Goal: Information Seeking & Learning: Learn about a topic

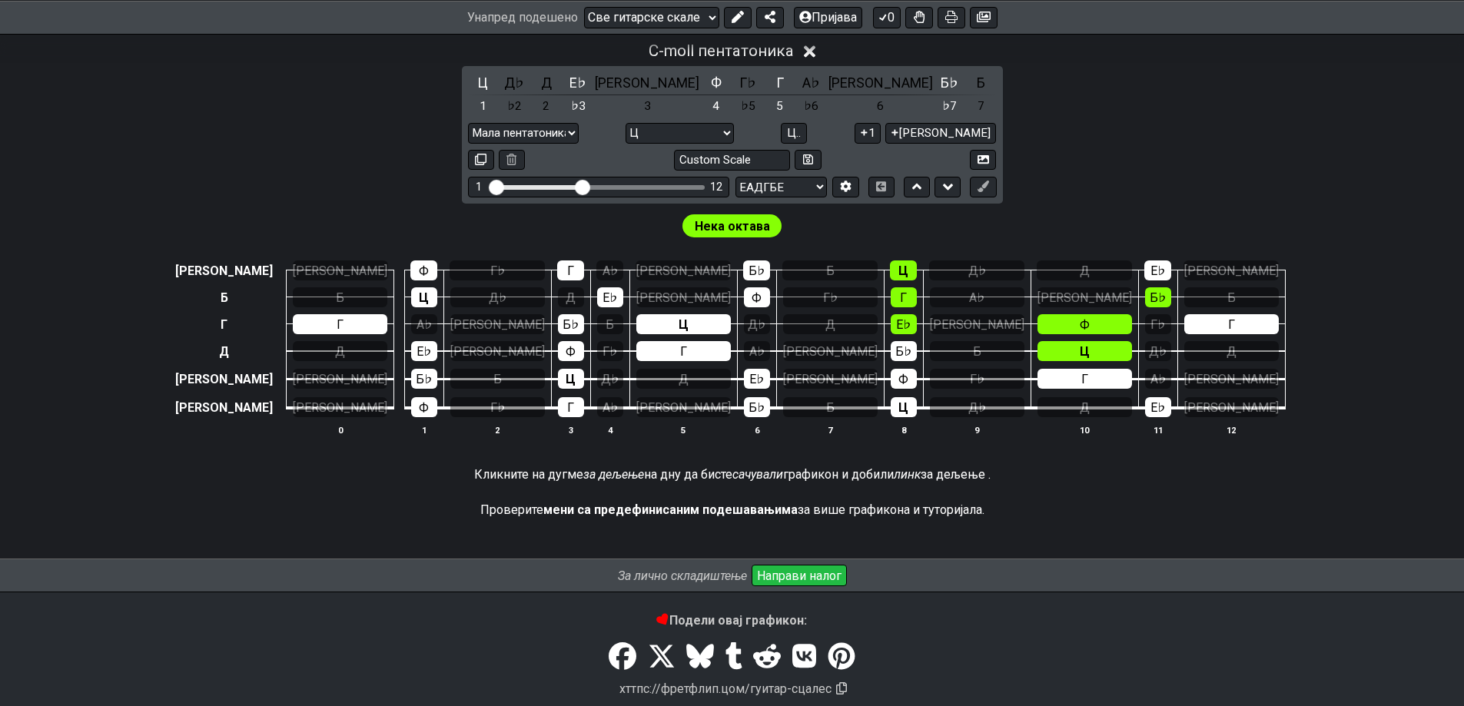
scroll to position [513, 0]
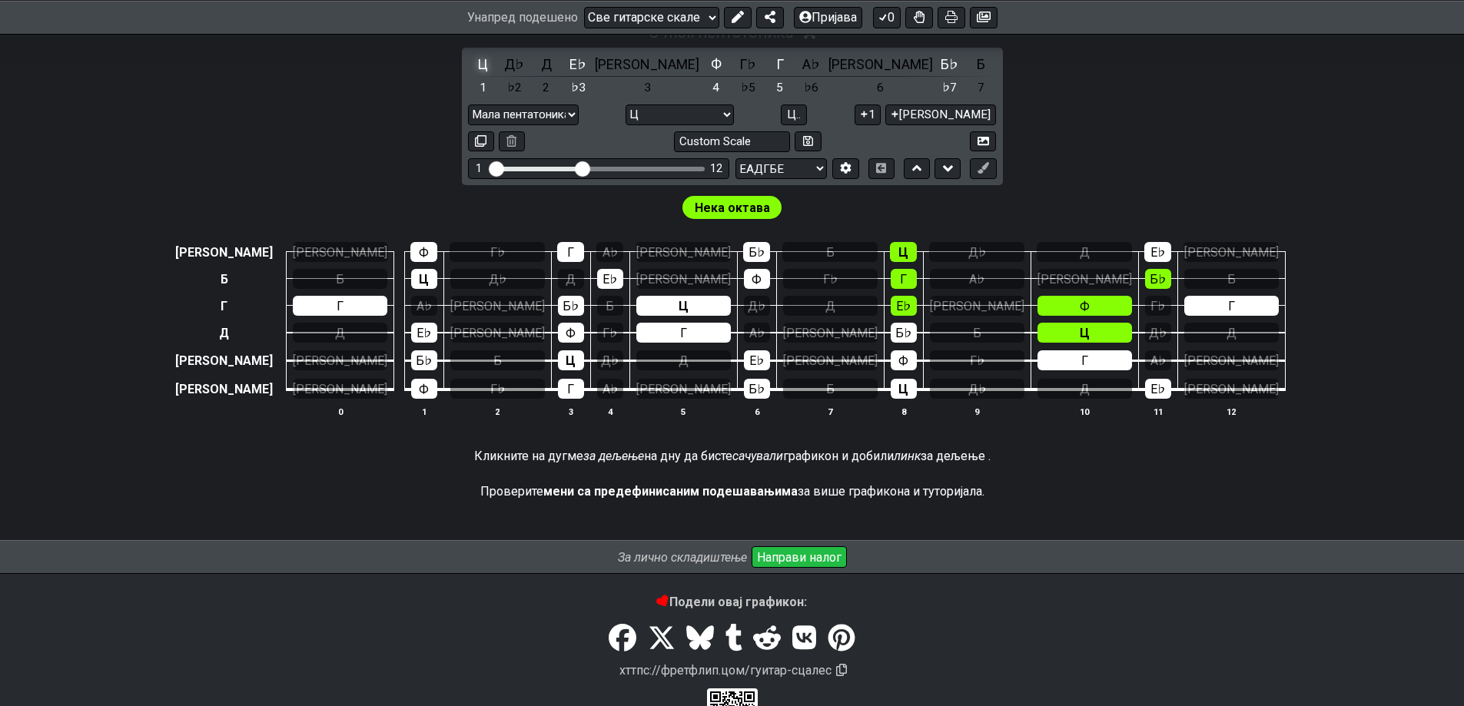
click at [477, 72] on font "Ц" at bounding box center [482, 64] width 11 height 16
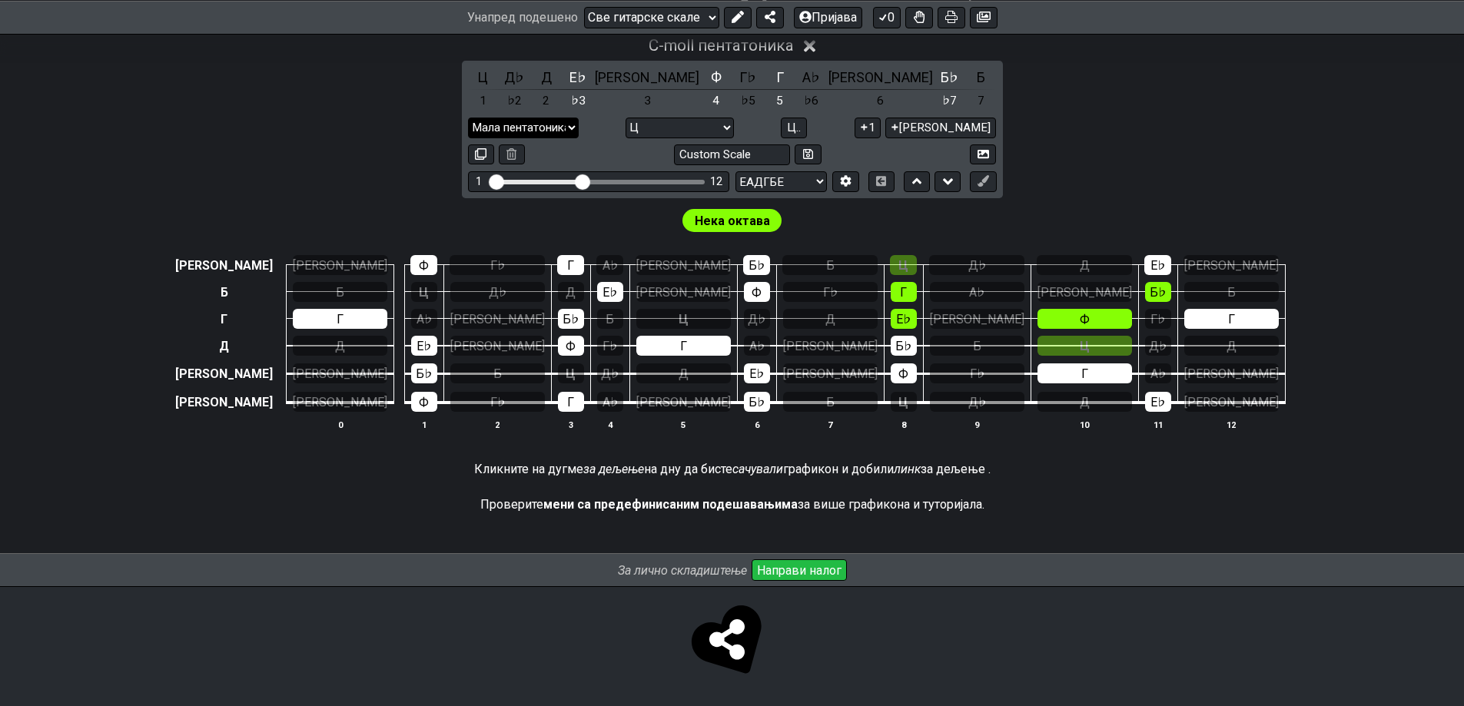
click at [579, 138] on select "Мала пентатоника Корен Мала пентатоника Мајор пентатоника Мали блуз Велики блуз…" at bounding box center [523, 128] width 111 height 21
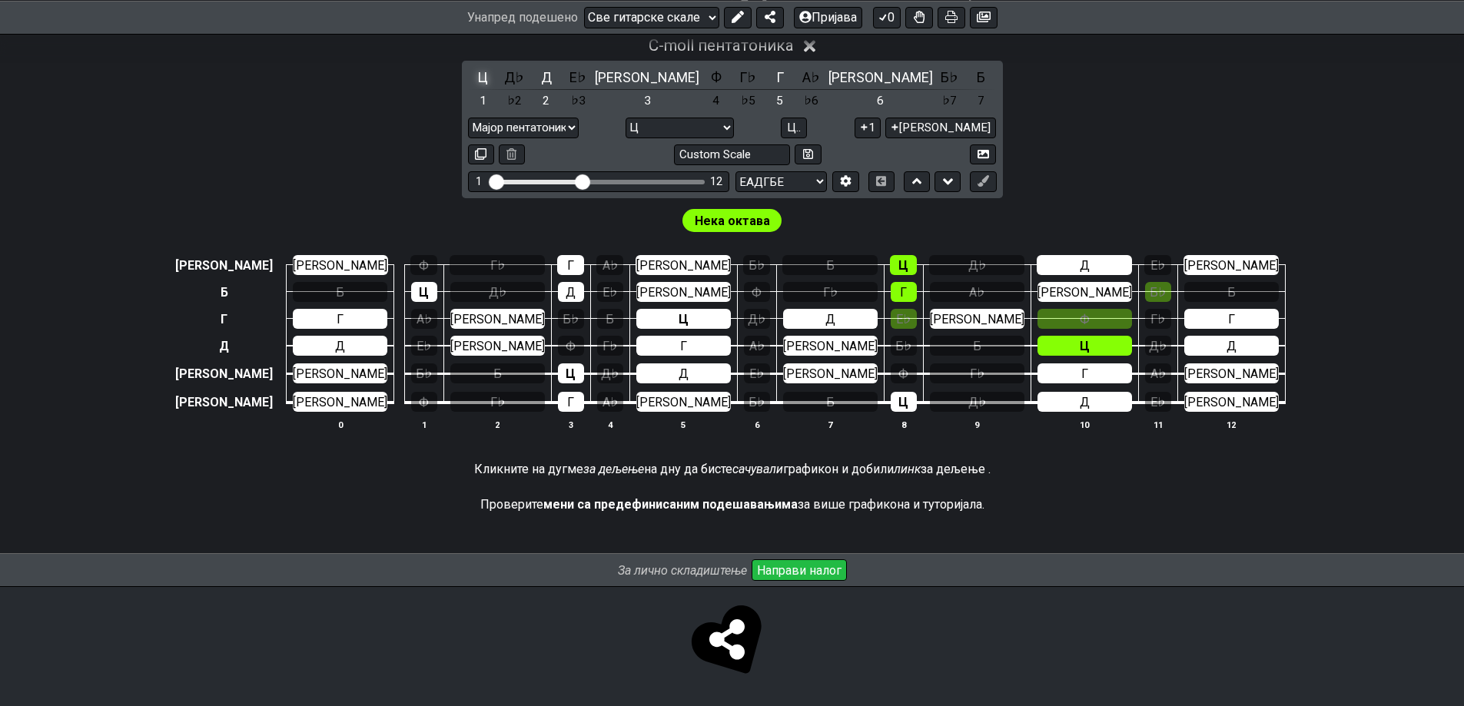
click at [477, 85] on font "Ц" at bounding box center [482, 77] width 11 height 16
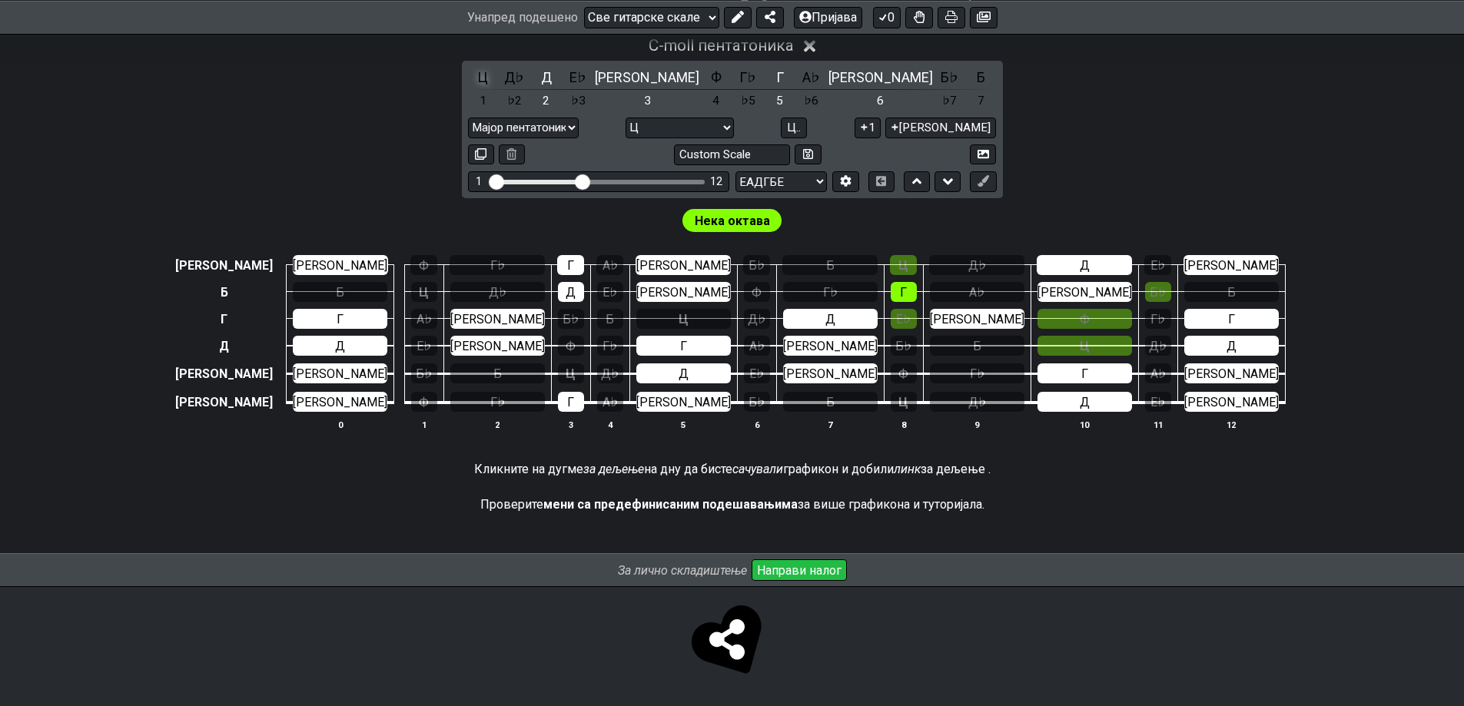
click at [477, 85] on font "Ц" at bounding box center [482, 77] width 11 height 16
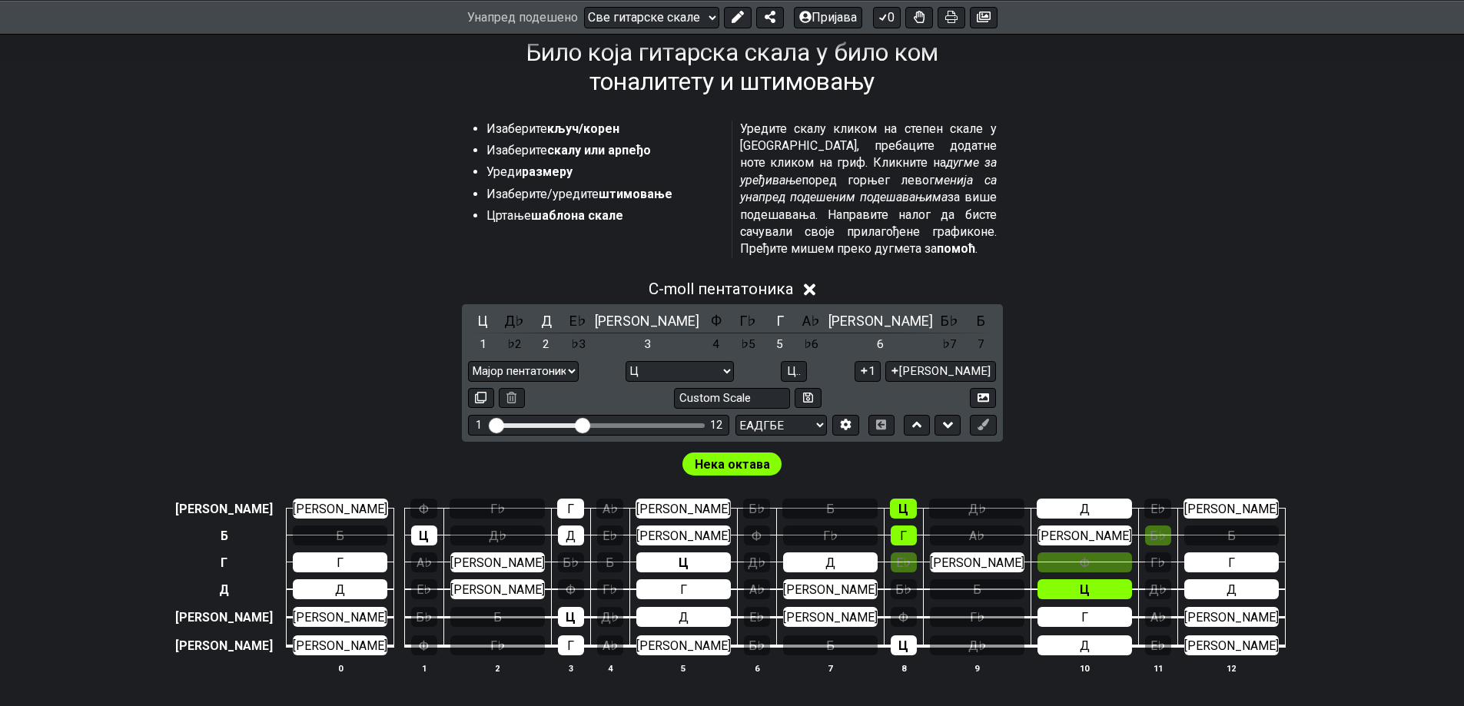
scroll to position [307, 0]
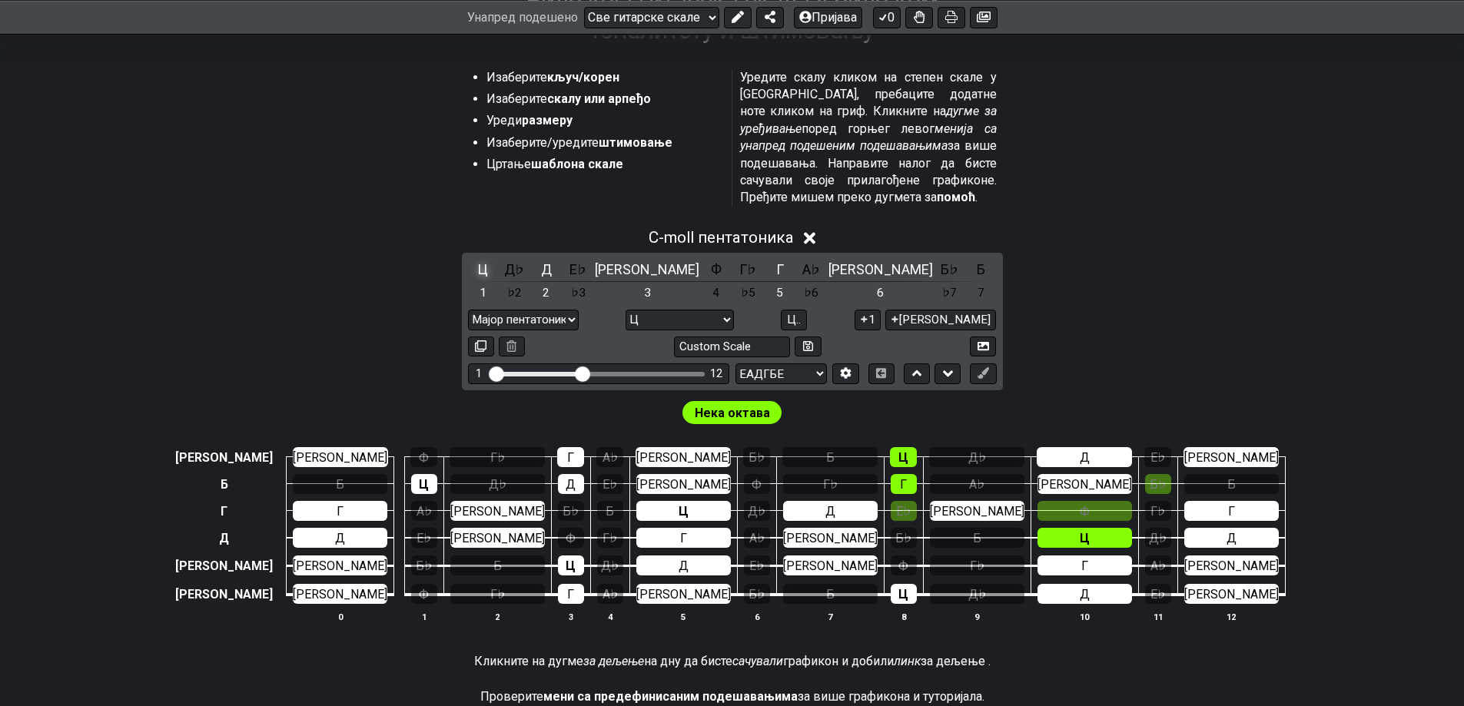
click at [477, 277] on font "Ц" at bounding box center [482, 269] width 11 height 16
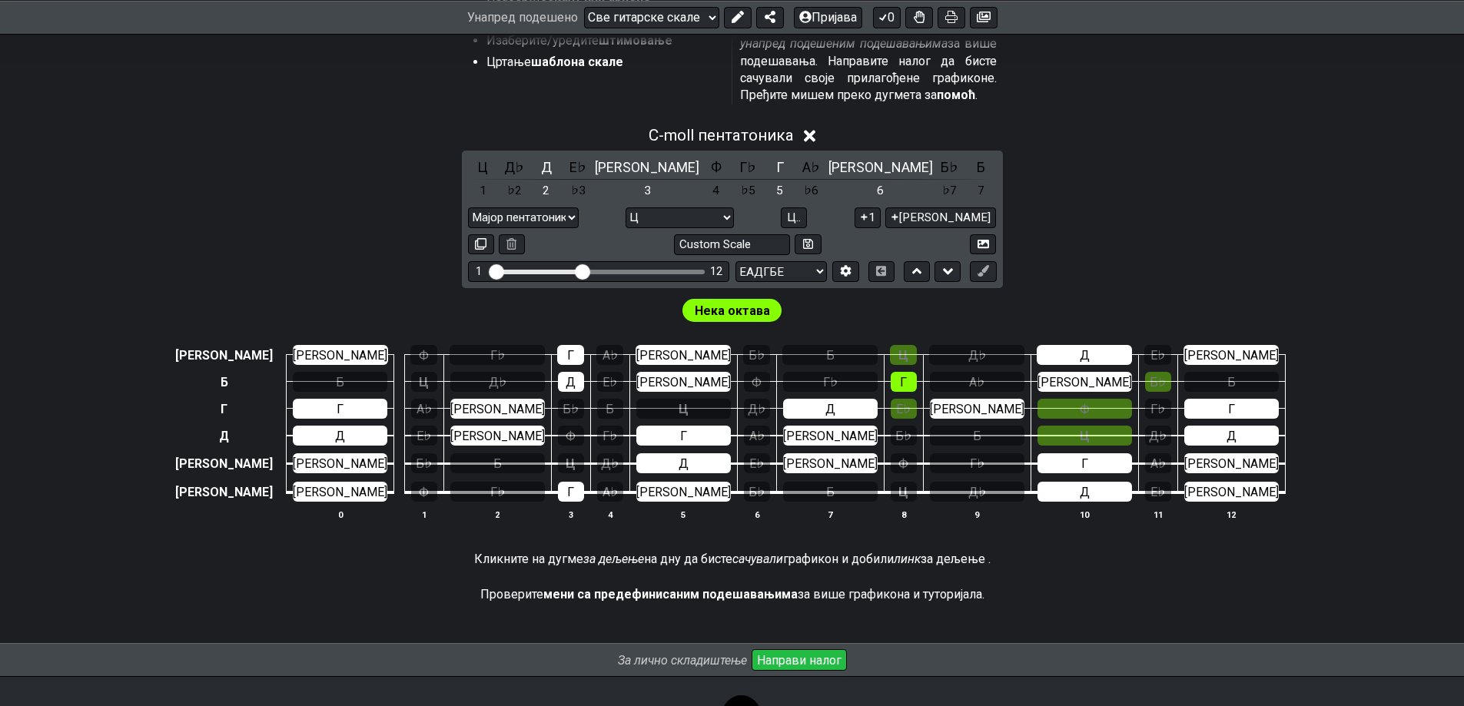
scroll to position [359, 0]
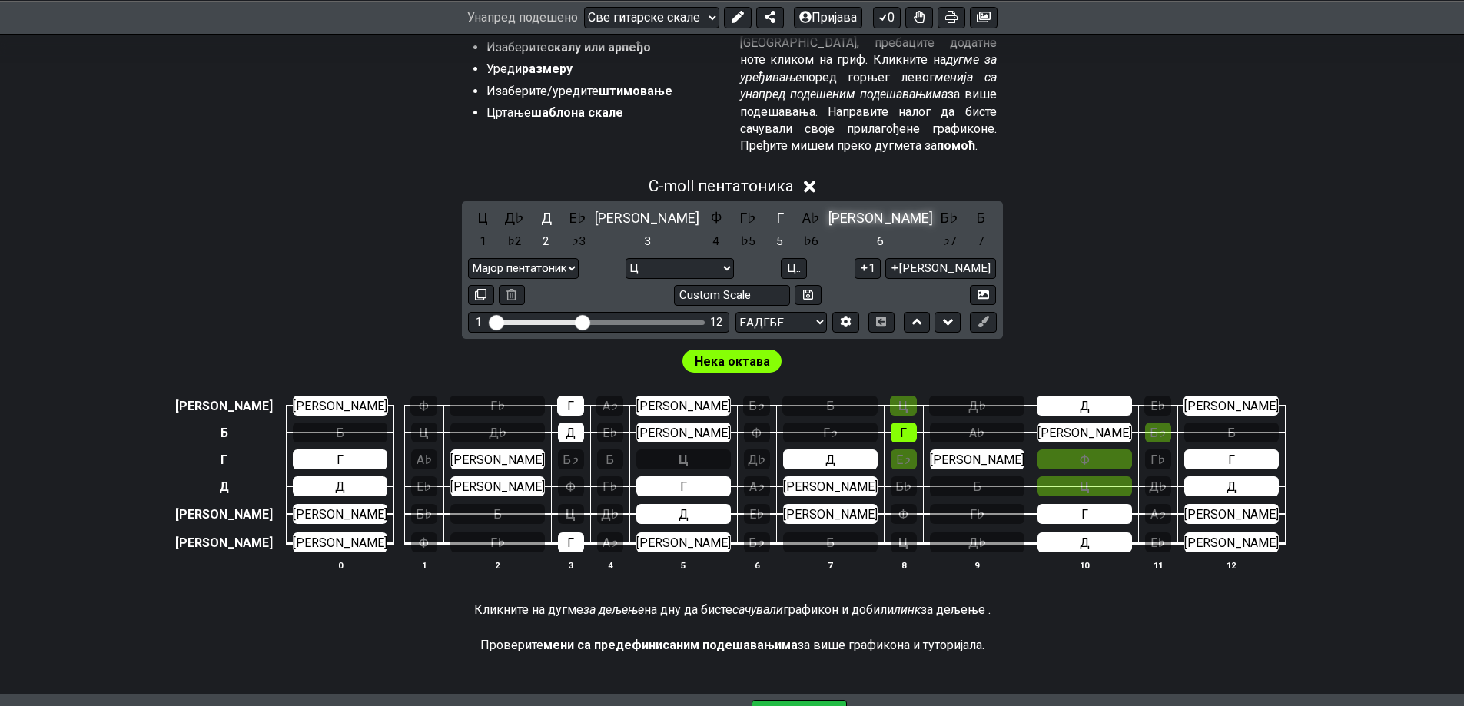
click at [828, 226] on font "[PERSON_NAME]" at bounding box center [880, 218] width 105 height 16
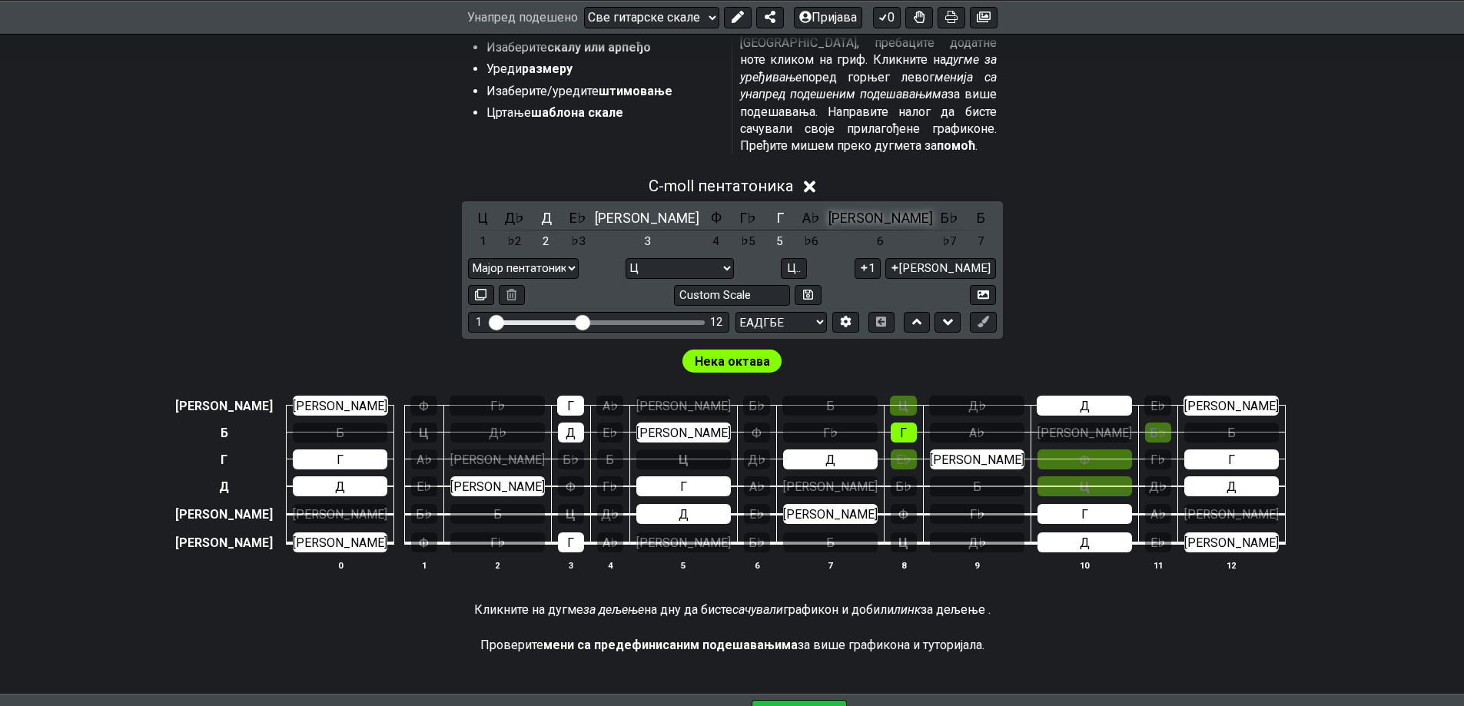
click at [828, 226] on font "[PERSON_NAME]" at bounding box center [880, 218] width 105 height 16
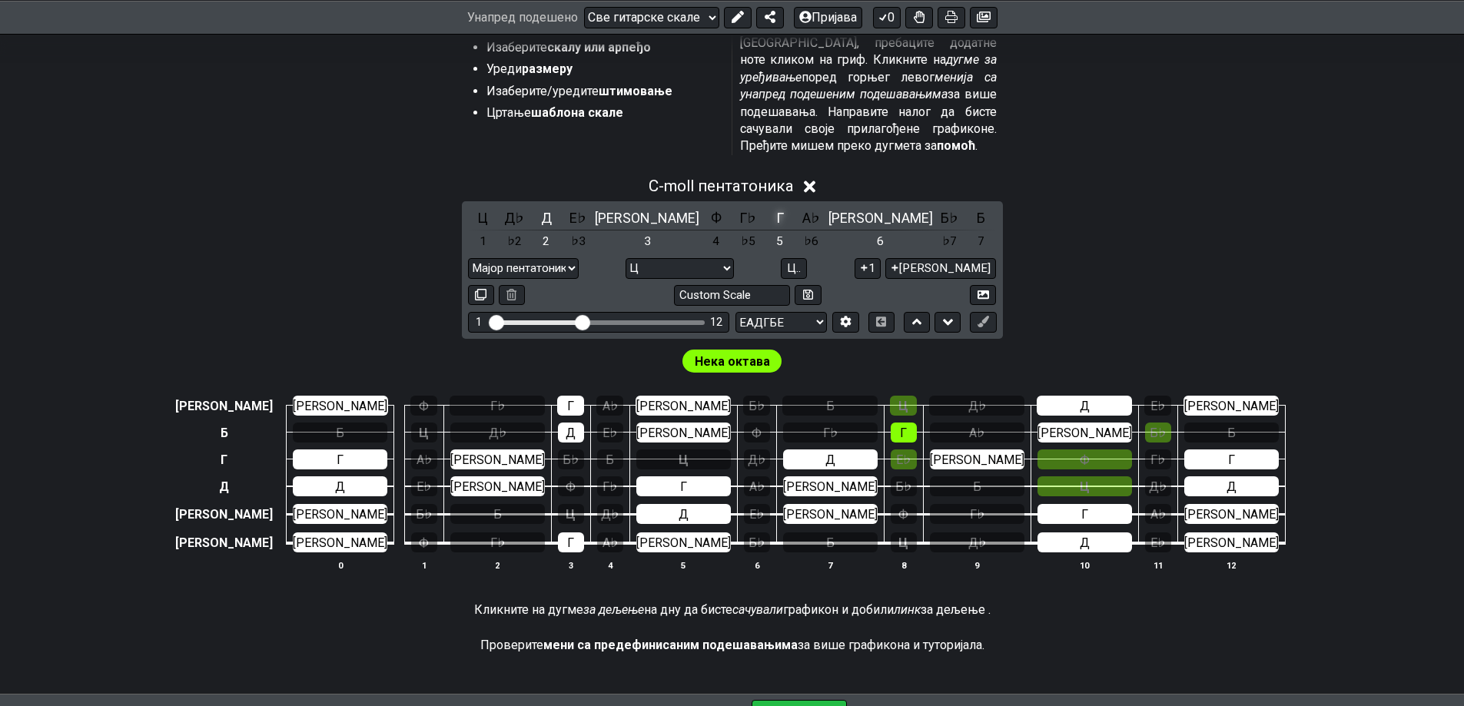
click at [776, 226] on font "Г" at bounding box center [780, 218] width 8 height 16
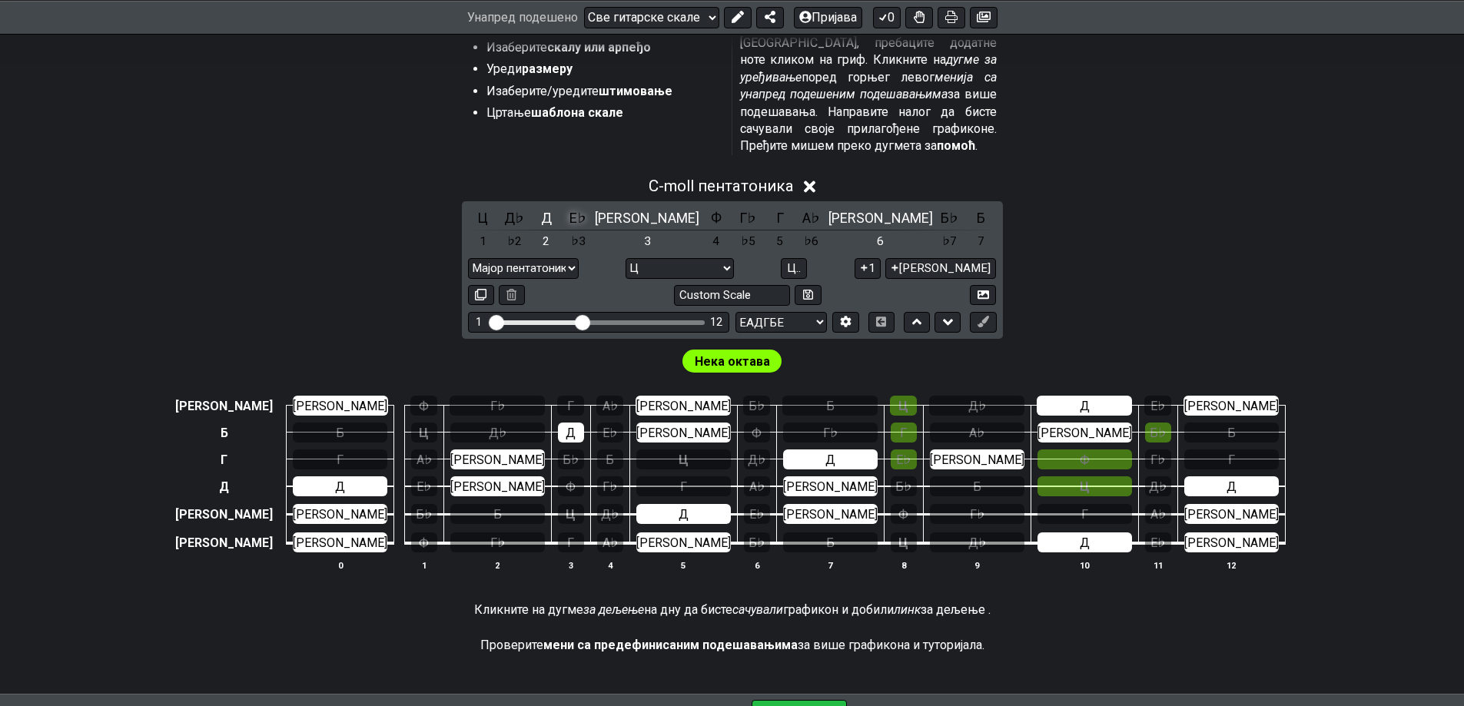
drag, startPoint x: 517, startPoint y: 322, endPoint x: 508, endPoint y: 323, distance: 9.3
click at [595, 228] on div "[PERSON_NAME]" at bounding box center [647, 217] width 105 height 21
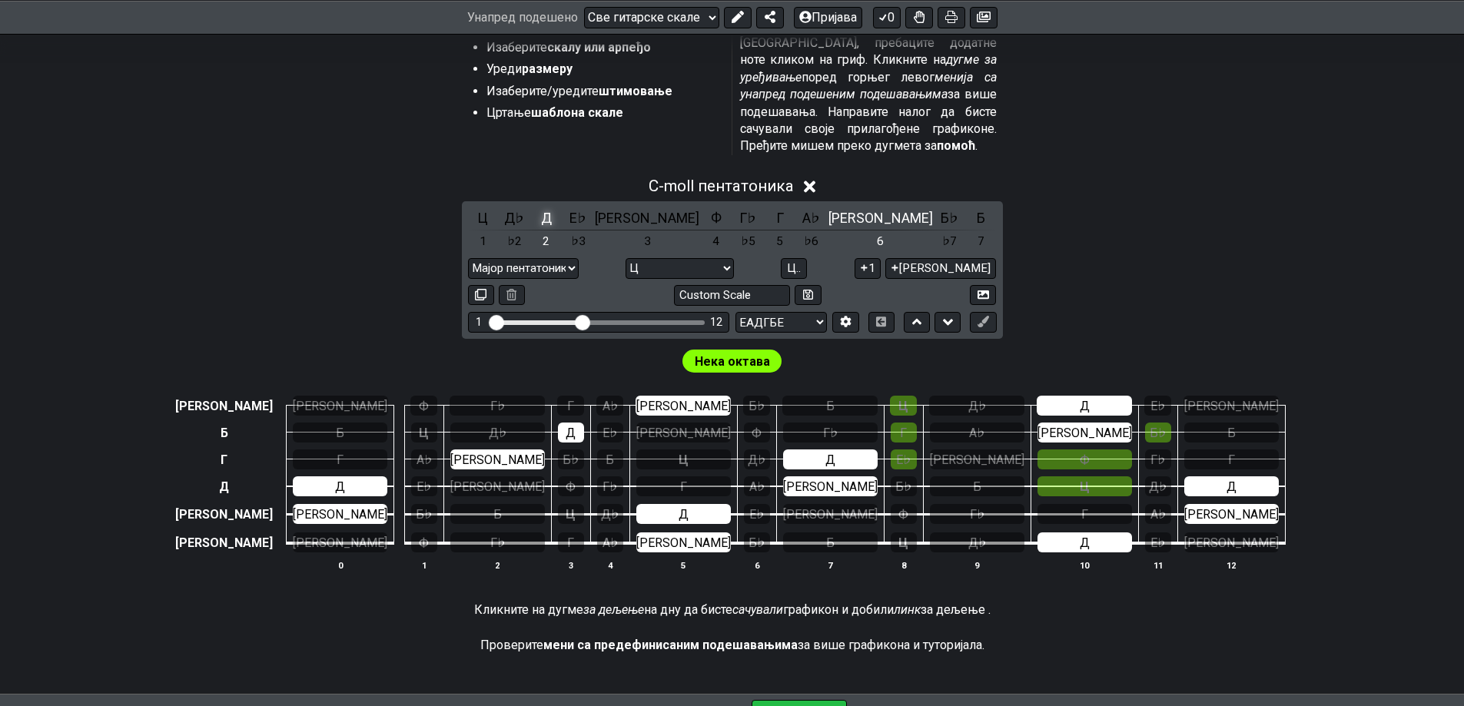
click at [541, 226] on font "Д" at bounding box center [546, 218] width 11 height 16
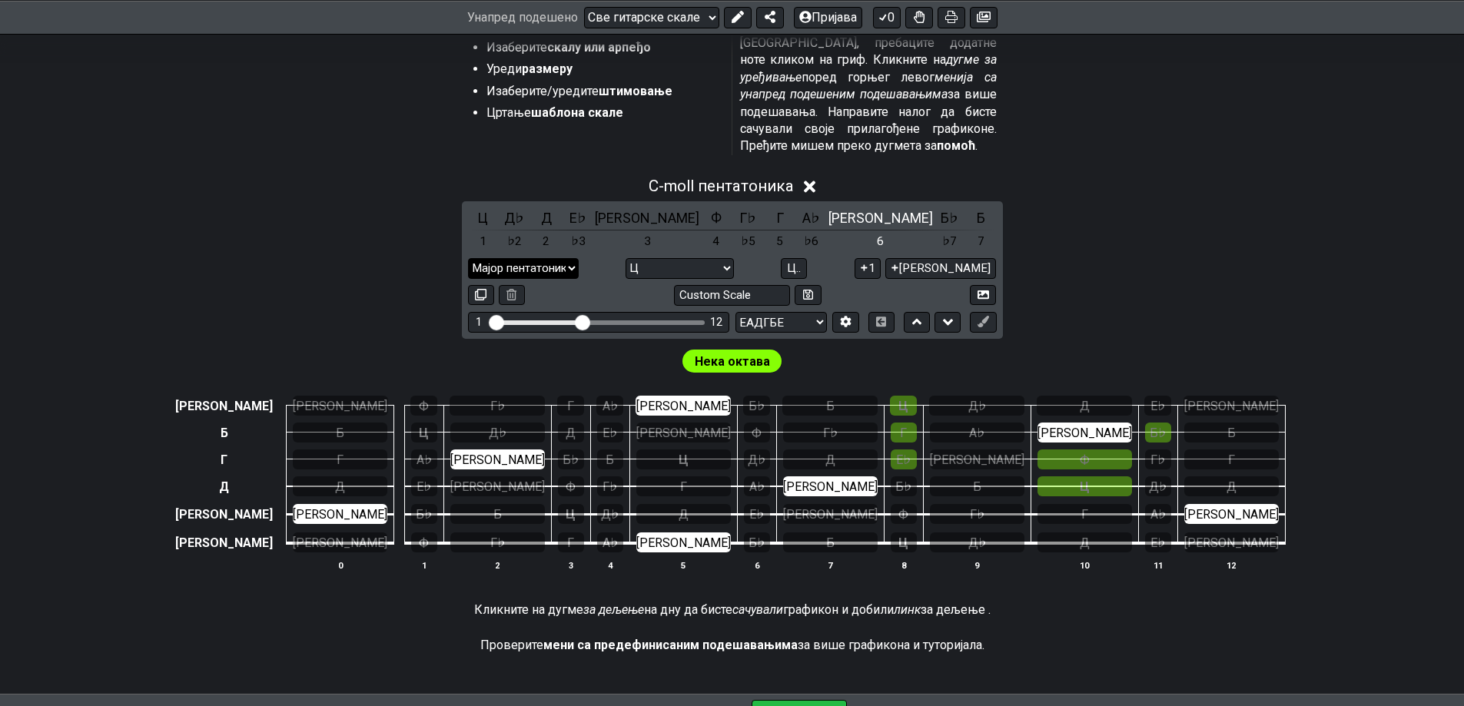
click at [579, 279] on select "Мала пентатоника Корен Мала пентатоника Мајор пентатоника Мали блуз Велики блуз…" at bounding box center [523, 268] width 111 height 21
select select "Minor Pentatonic"
click at [579, 279] on select "Мала пентатоника Корен Мала пентатоника Мајор пентатоника Мали блуз Велики блуз…" at bounding box center [523, 268] width 111 height 21
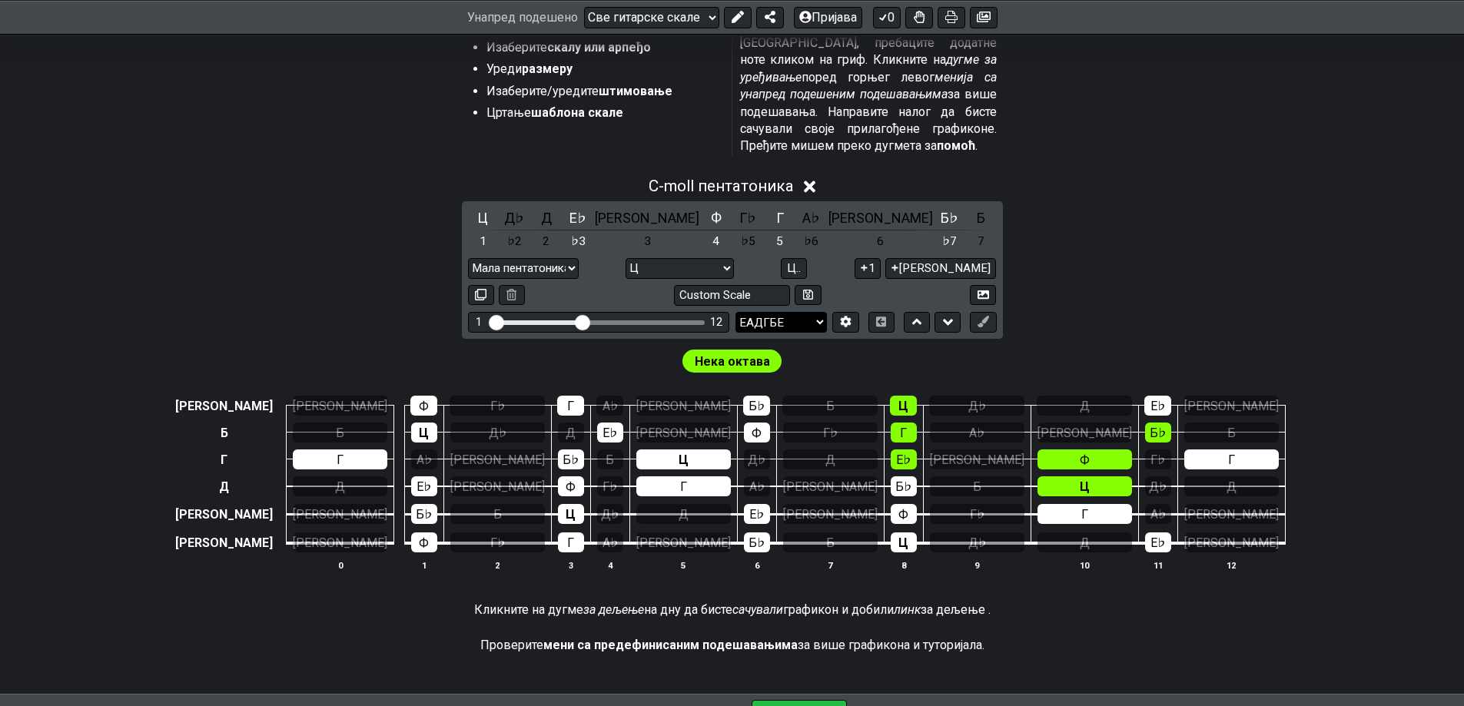
click at [827, 333] on select "ЕАДГБЕ ЕАДГБЕ ЕАДГБЕ BEADF♯ Б ADGCEA ДАДГБЕ Е♭ А♭ Д♭ Г♭ Б♭ Е♭ CGCFAD ДГЦФАД ДГД…" at bounding box center [780, 322] width 91 height 21
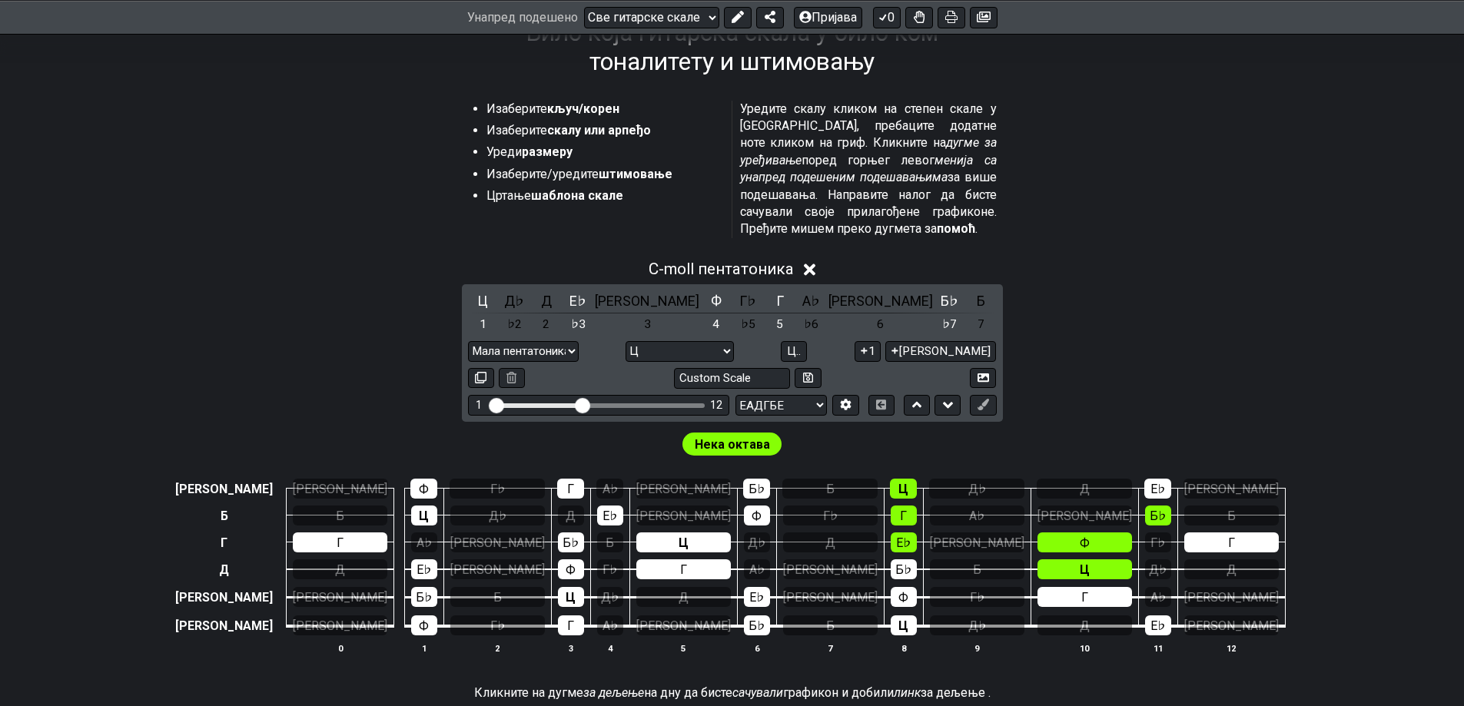
scroll to position [256, 0]
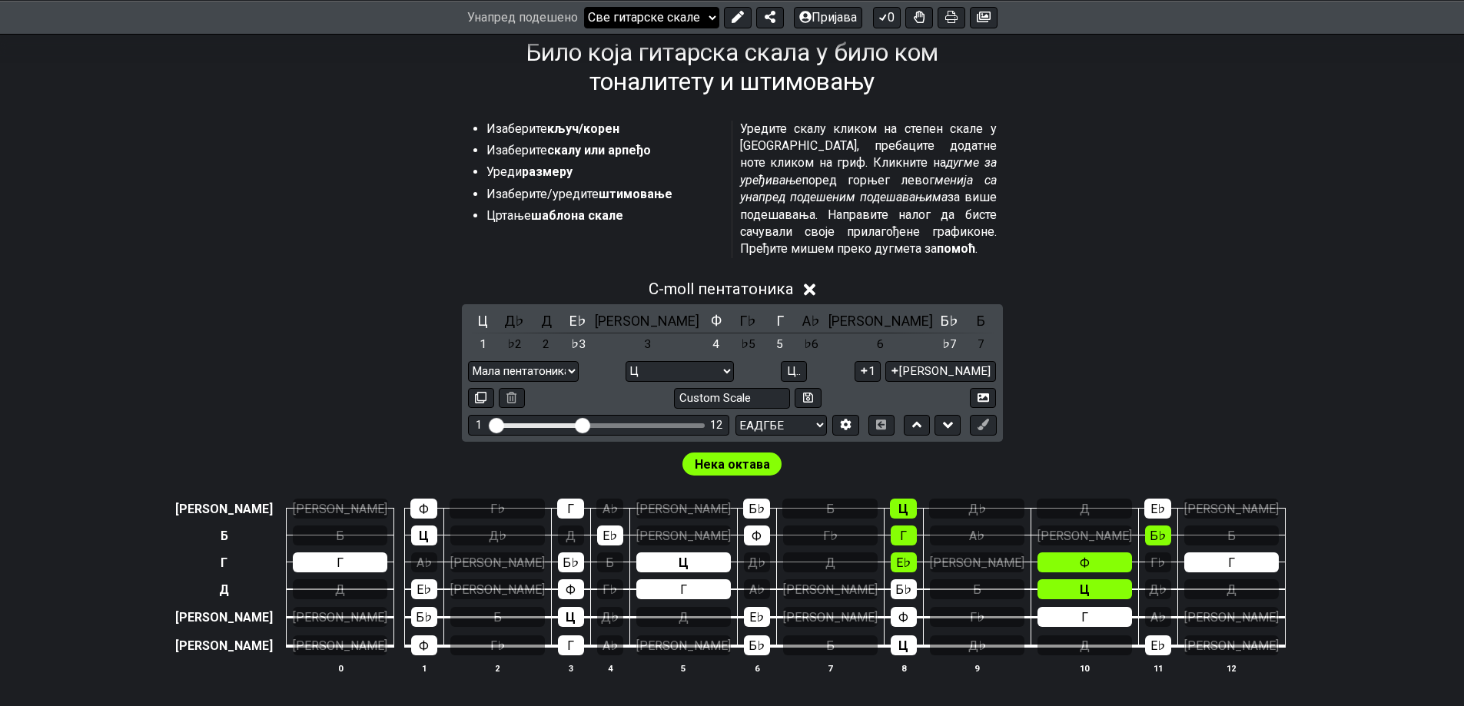
click at [708, 22] on select "Добродошли на #fretflip! Почетна предефинисана поставка Прилагођено унапред под…" at bounding box center [651, 17] width 135 height 22
click at [584, 7] on select "Добродошли на #fretflip! Почетна предефинисана поставка Прилагођено унапред под…" at bounding box center [651, 17] width 135 height 22
select select "/guitar-scales"
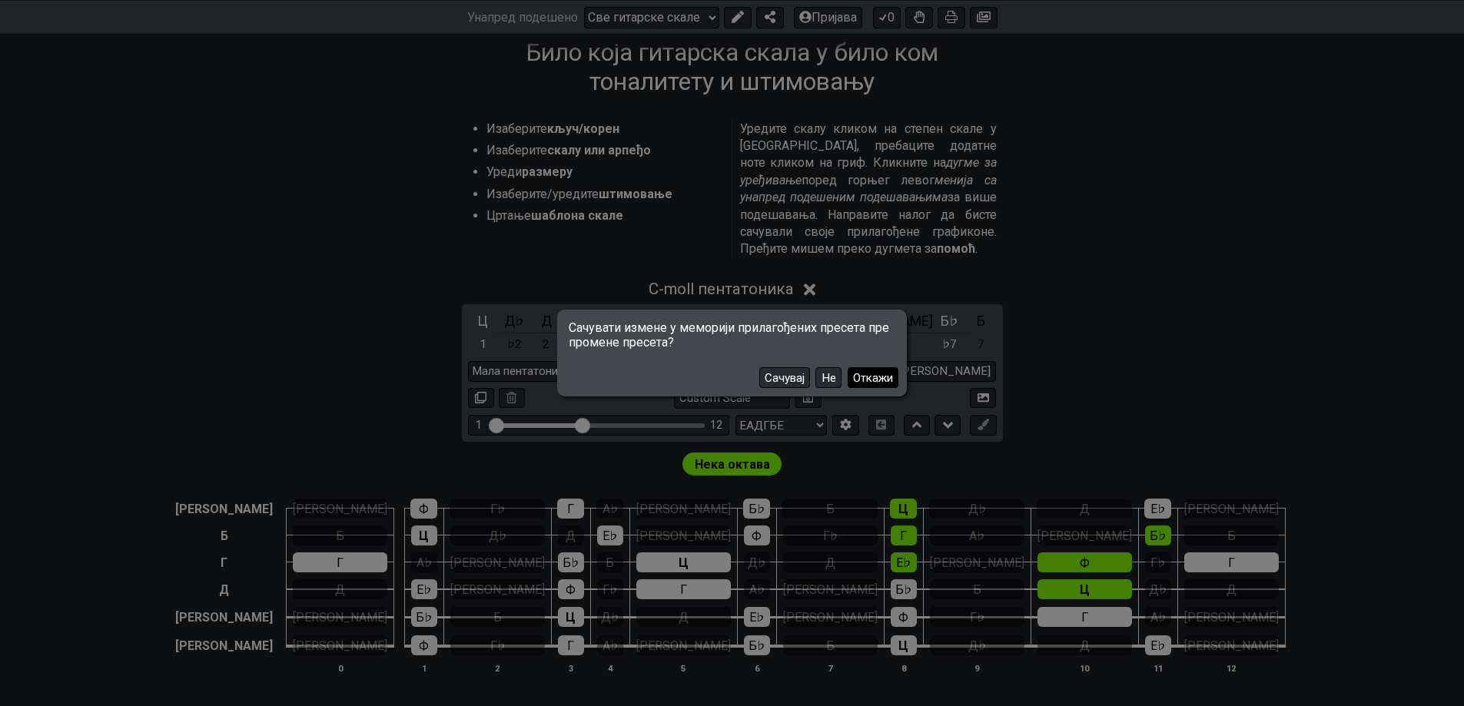
click at [893, 385] on font "Откажи" at bounding box center [873, 378] width 40 height 14
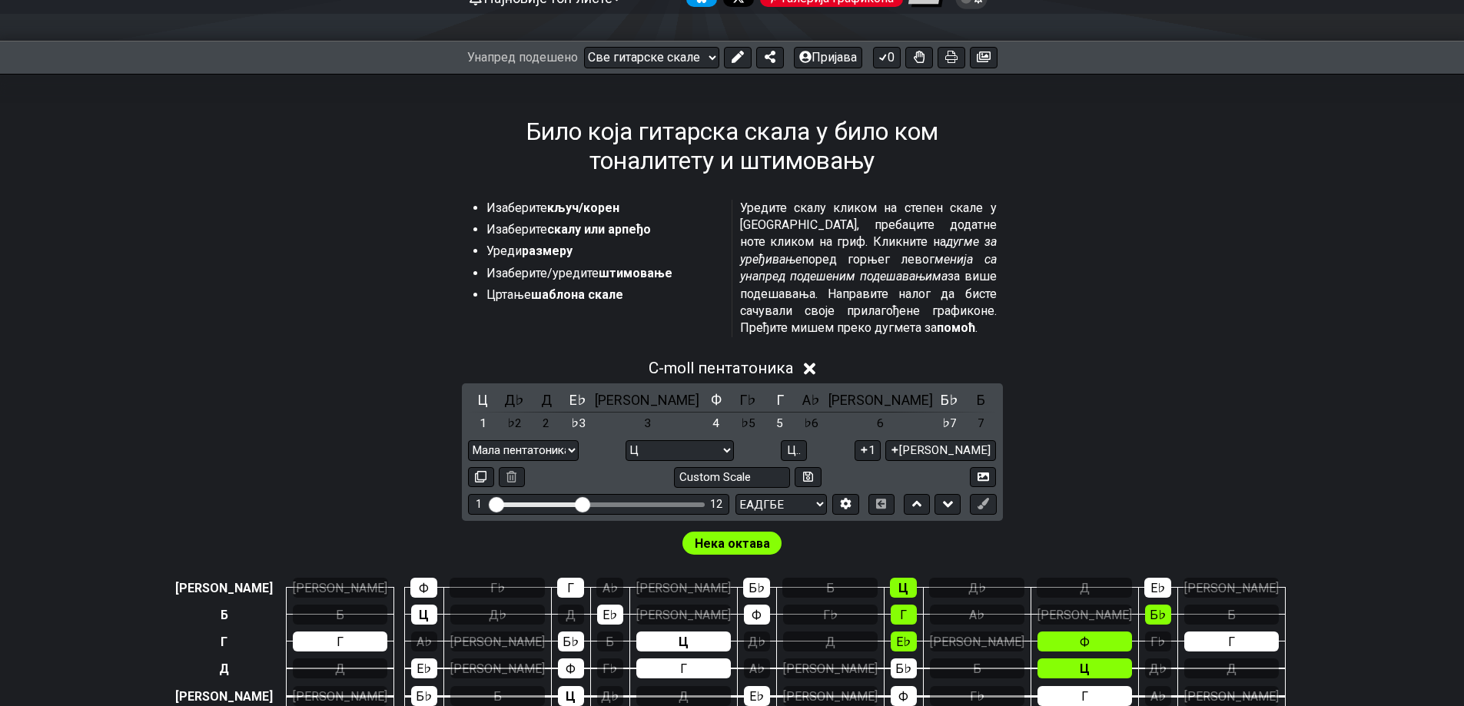
scroll to position [0, 0]
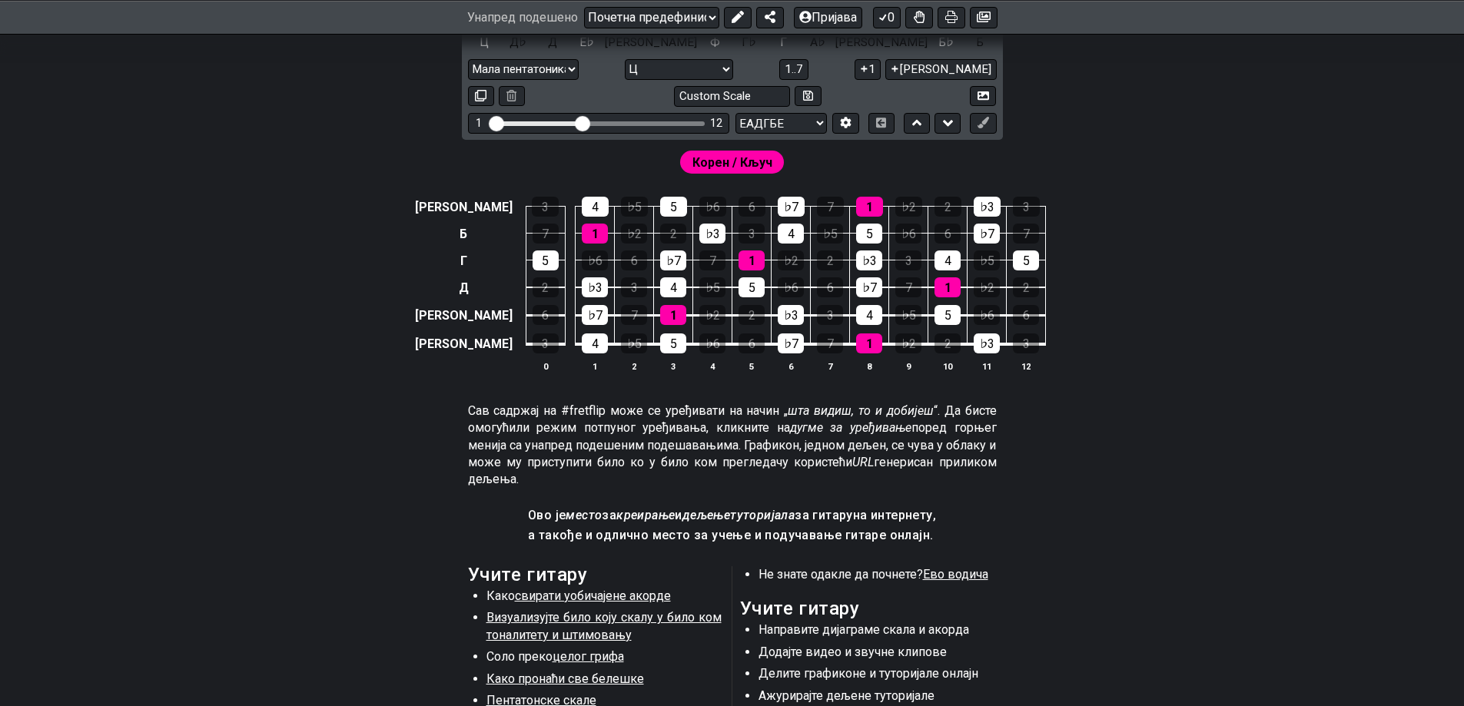
scroll to position [410, 0]
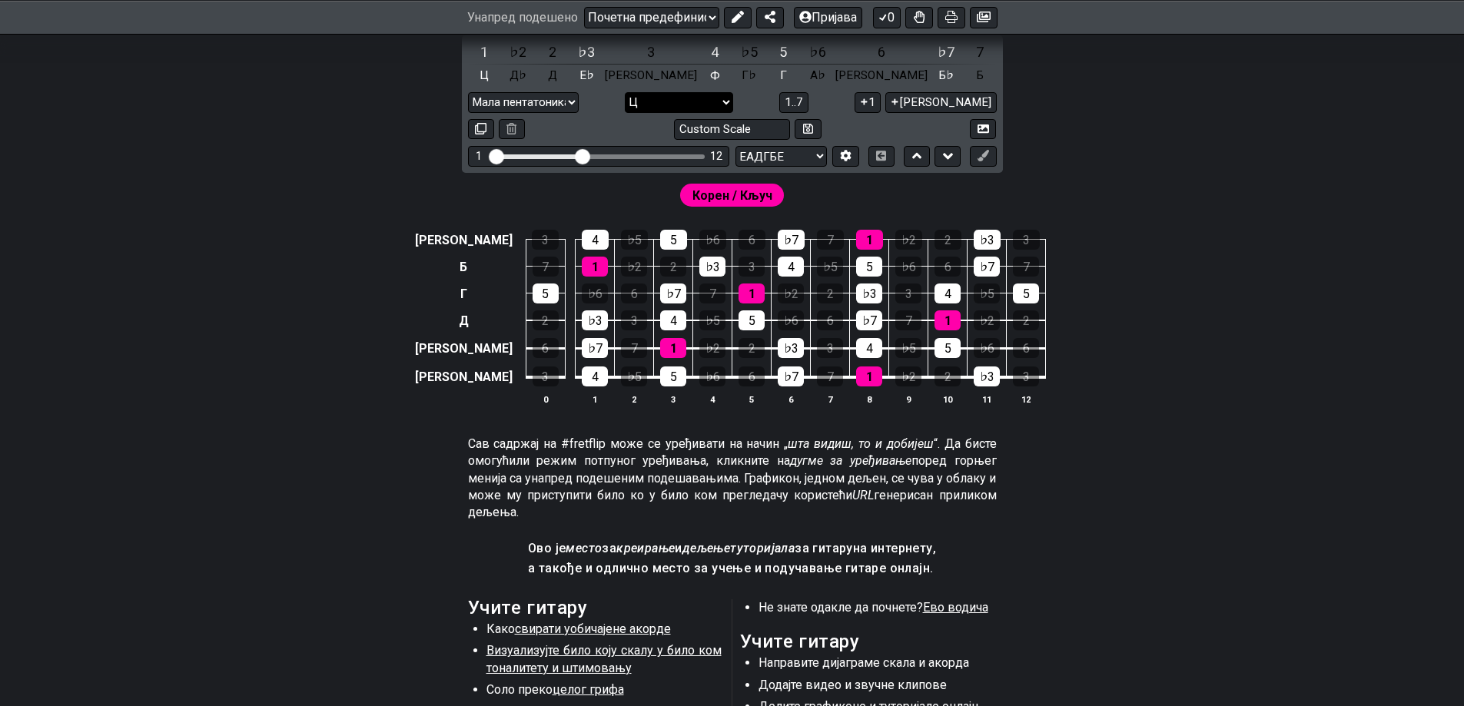
click at [733, 113] on select "А♭ А А♯ Б♭ Б Ц C♯ Д♭ Д Д♯ Е♭ Е Ф Ф♯ Г♭ Г Г♯" at bounding box center [679, 102] width 108 height 21
select select "A"
click at [733, 113] on select "А♭ А А♯ Б♭ Б Ц C♯ Д♭ Д Д♯ Е♭ Е Ф Ф♯ Г♭ Г Г♯" at bounding box center [679, 102] width 108 height 21
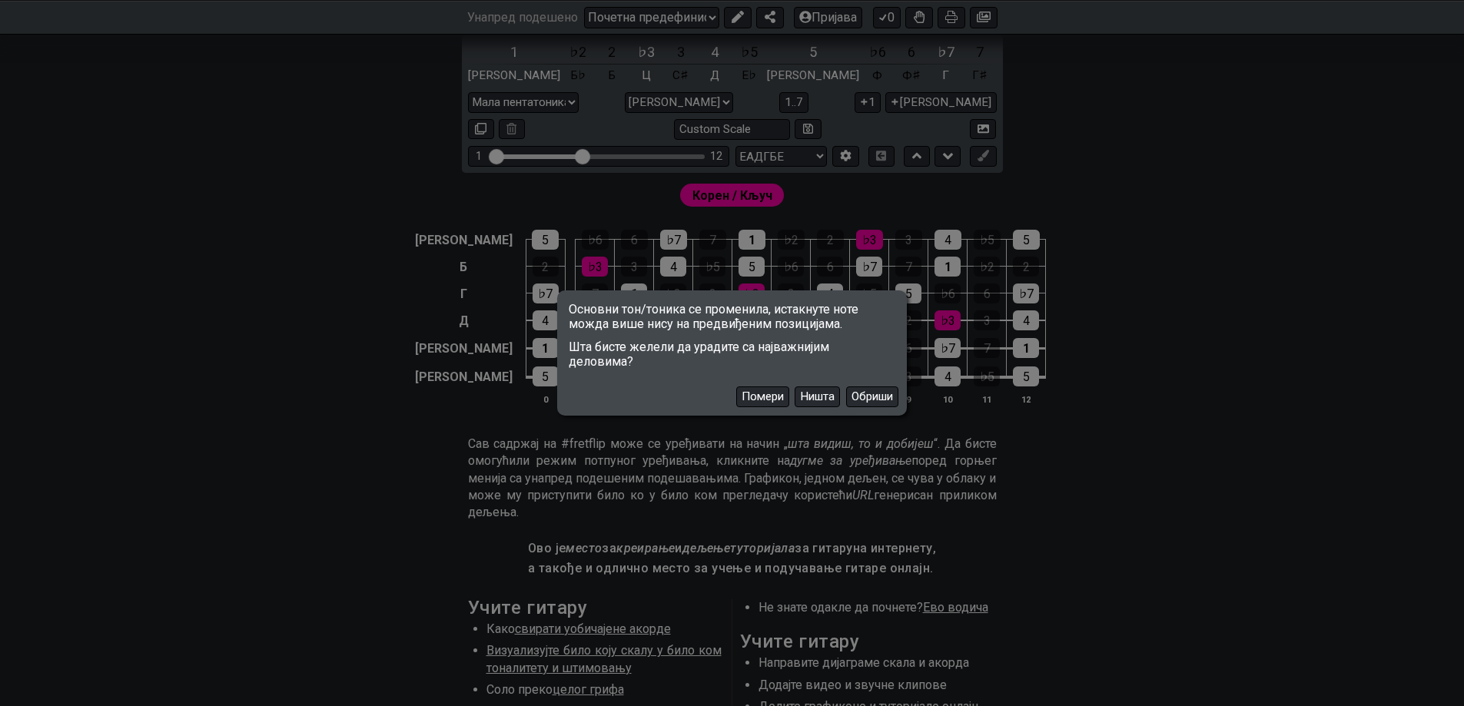
click at [1156, 231] on div "Основни тон/тоника се променила, истакнуте ноте можда више нису на предвиђеним …" at bounding box center [732, 353] width 1464 height 706
click at [837, 88] on div "Основни тон/тоника се променила, истакнуте ноте можда више нису на предвиђеним …" at bounding box center [732, 353] width 1464 height 706
click at [338, 221] on div "Основни тон/тоника се променила, истакнуте ноте можда више нису на предвиђеним …" at bounding box center [732, 353] width 1464 height 706
click at [885, 403] on font "Обриши" at bounding box center [871, 397] width 41 height 14
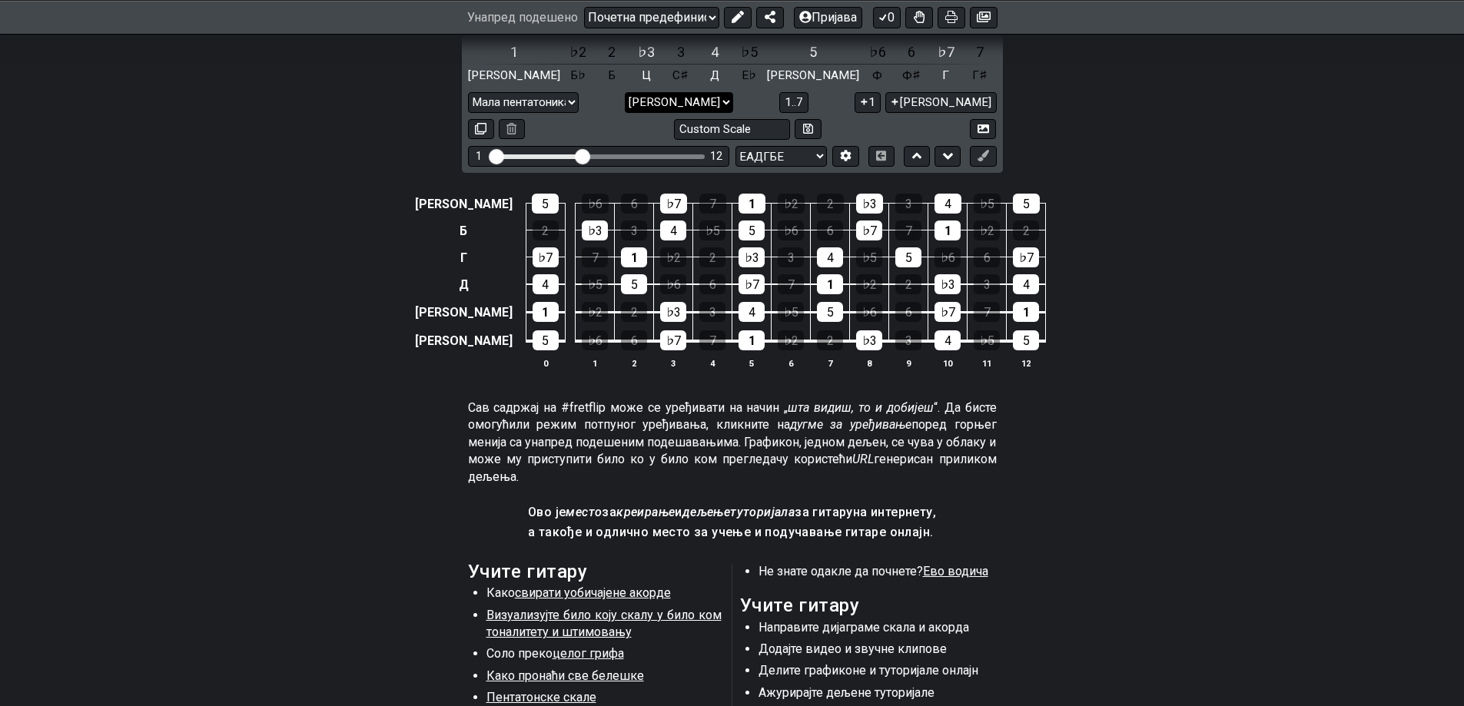
click at [733, 113] on select "А♭ А А♯ Б♭ Б Ц C♯ Д♭ Д Д♯ Е♭ Е Ф Ф♯ Г♭ Г Г♯" at bounding box center [679, 102] width 108 height 21
click at [468, 82] on font "[PERSON_NAME]" at bounding box center [514, 75] width 92 height 14
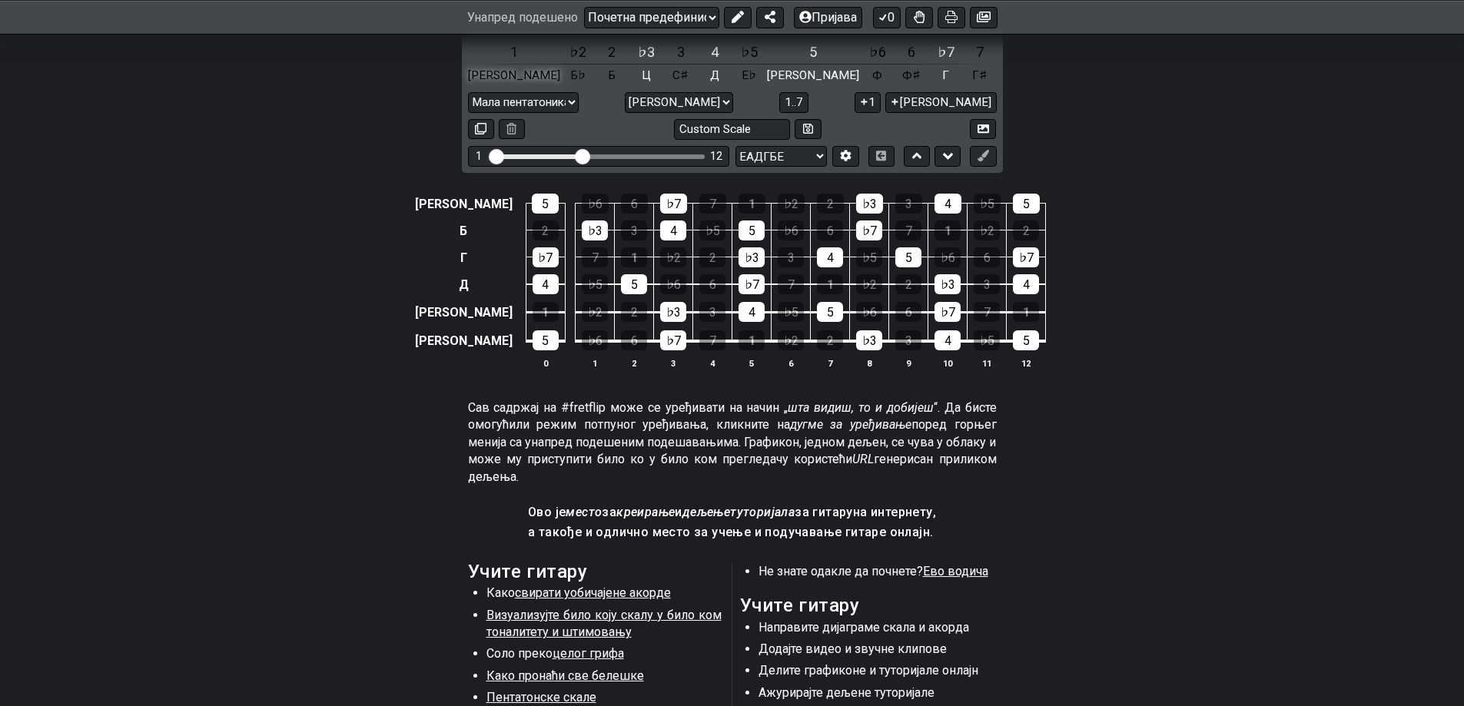
click at [468, 82] on font "[PERSON_NAME]" at bounding box center [514, 75] width 92 height 14
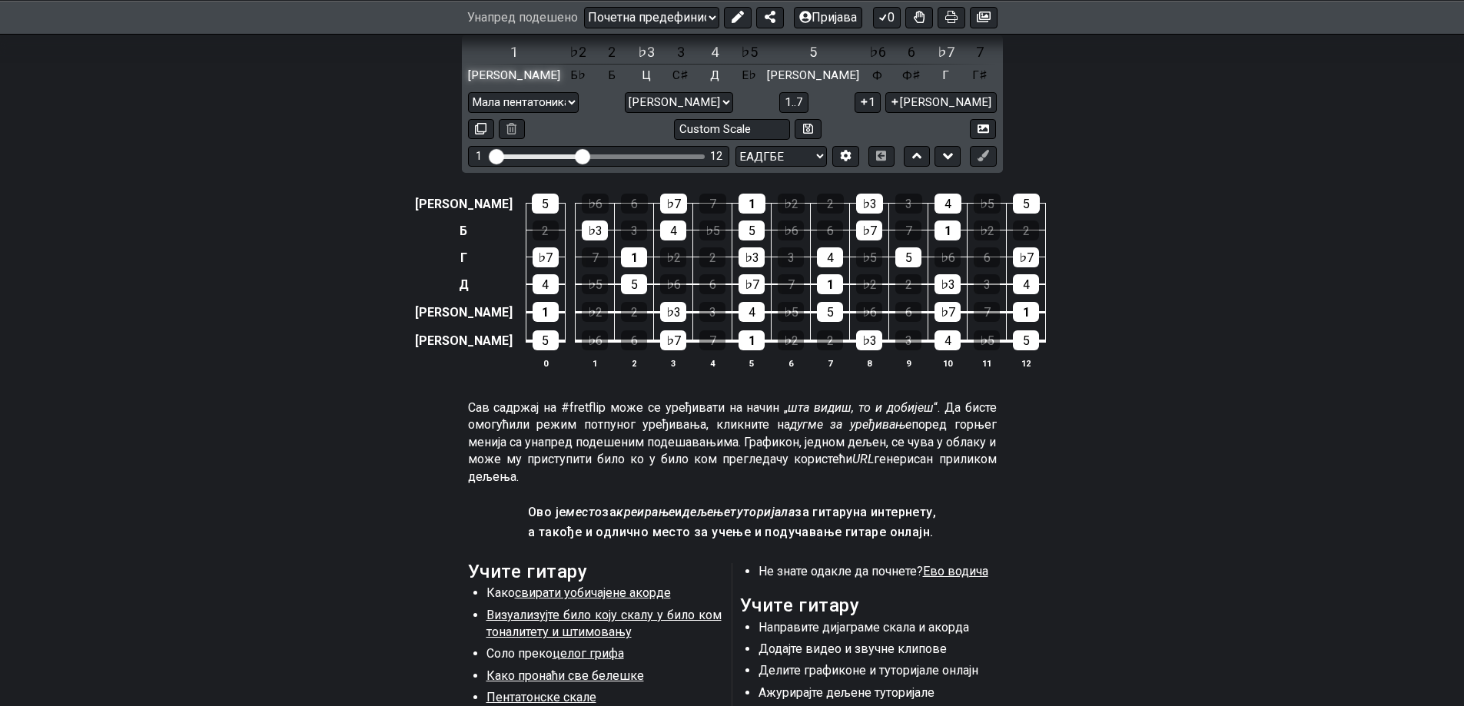
click at [468, 82] on font "[PERSON_NAME]" at bounding box center [514, 75] width 92 height 14
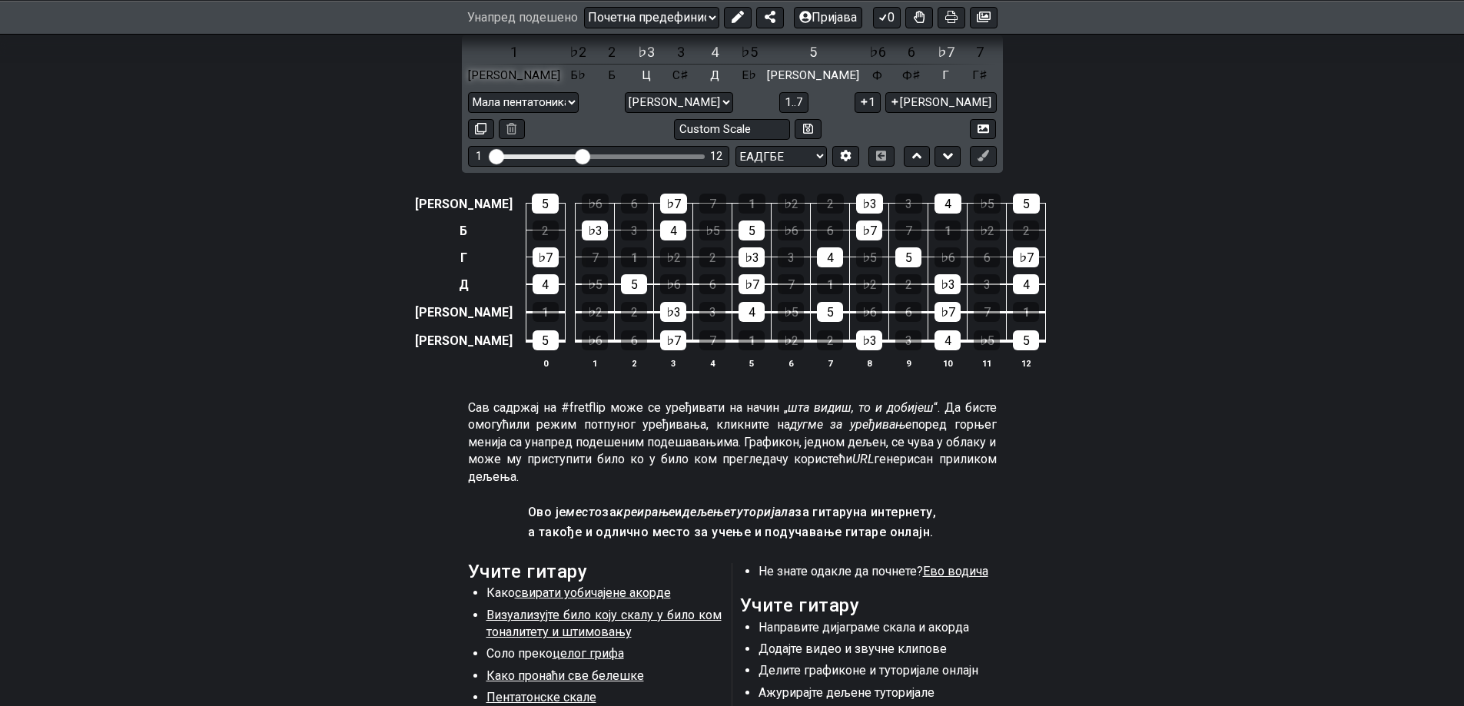
click at [468, 82] on font "[PERSON_NAME]" at bounding box center [514, 75] width 92 height 14
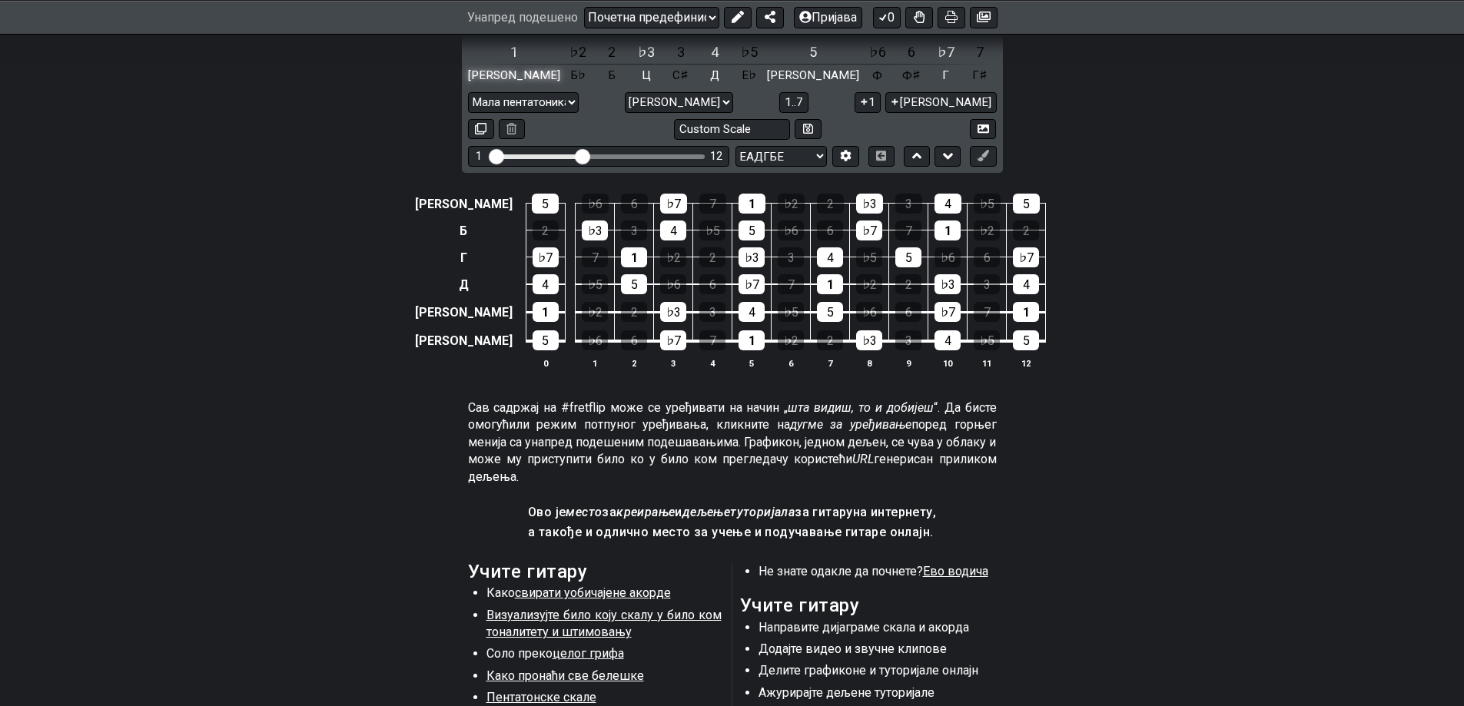
click at [468, 82] on font "[PERSON_NAME]" at bounding box center [514, 75] width 92 height 14
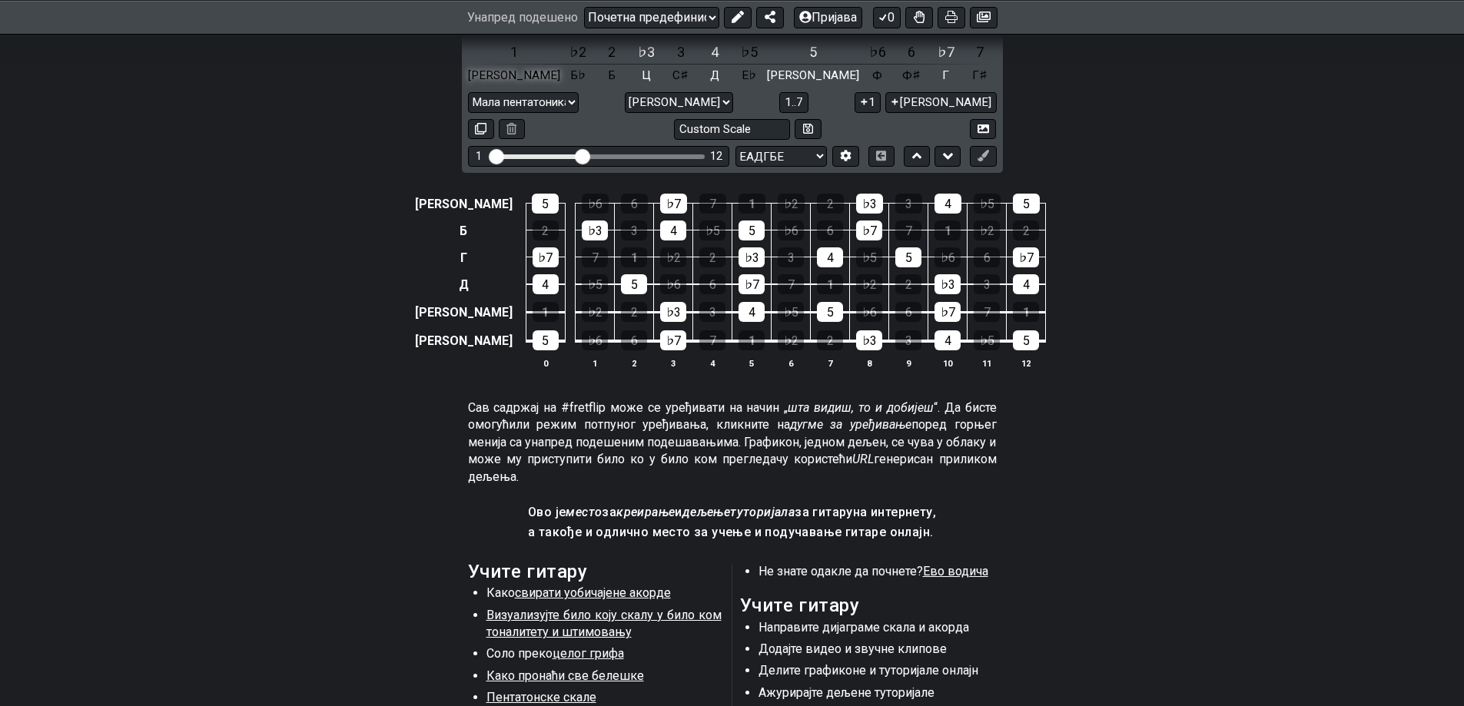
click at [468, 82] on font "[PERSON_NAME]" at bounding box center [514, 75] width 92 height 14
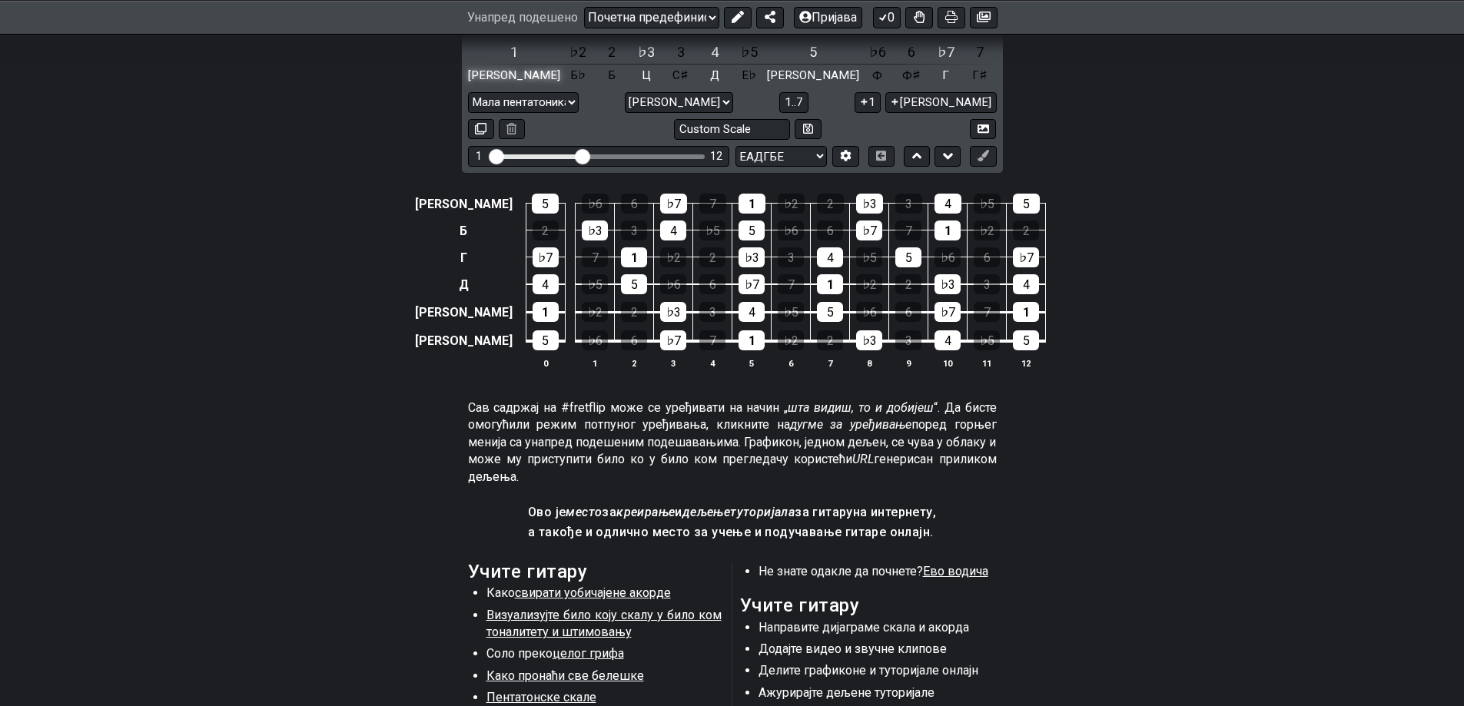
click at [468, 82] on font "[PERSON_NAME]" at bounding box center [514, 75] width 92 height 14
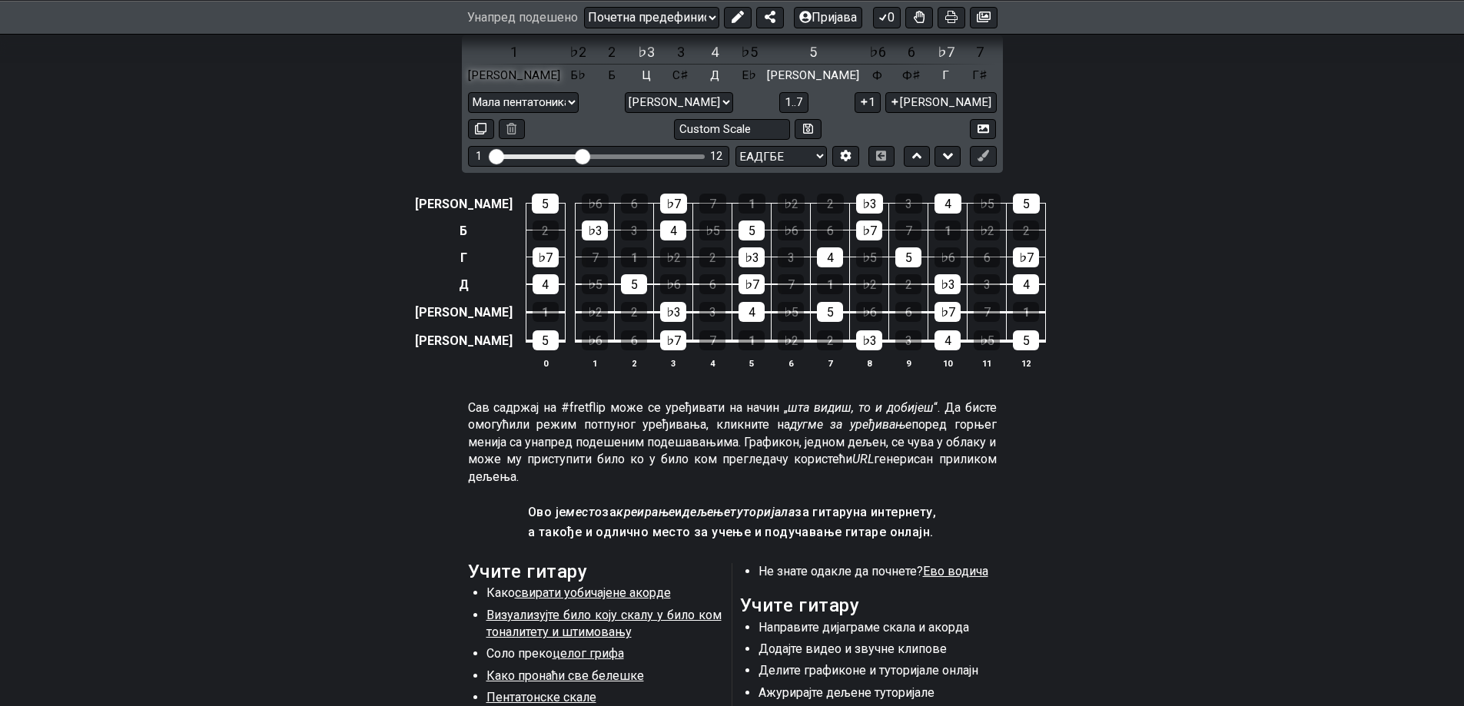
click at [468, 82] on font "[PERSON_NAME]" at bounding box center [514, 75] width 92 height 14
